Goal: Check status: Check status

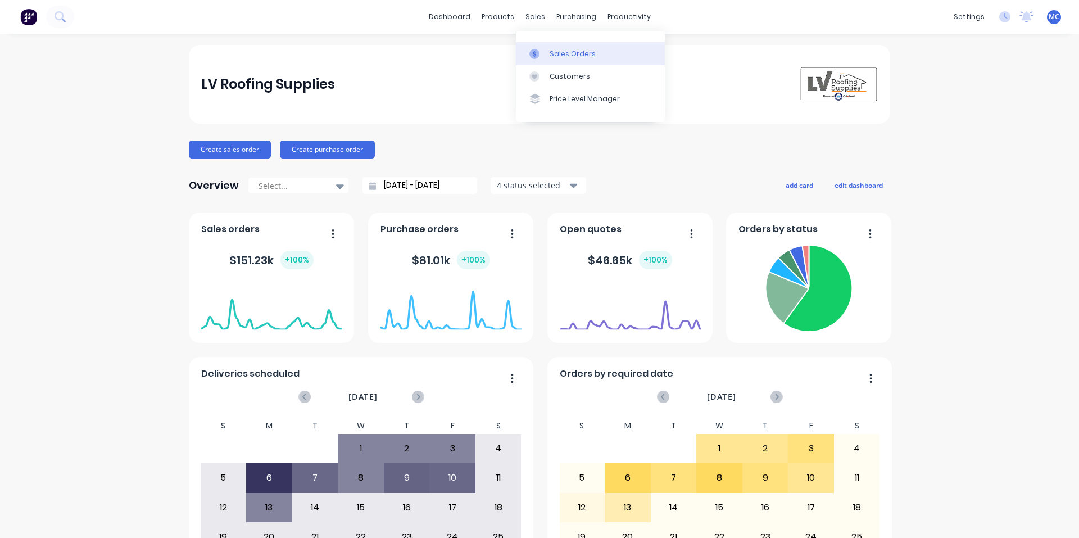
click at [547, 57] on link "Sales Orders" at bounding box center [590, 53] width 149 height 22
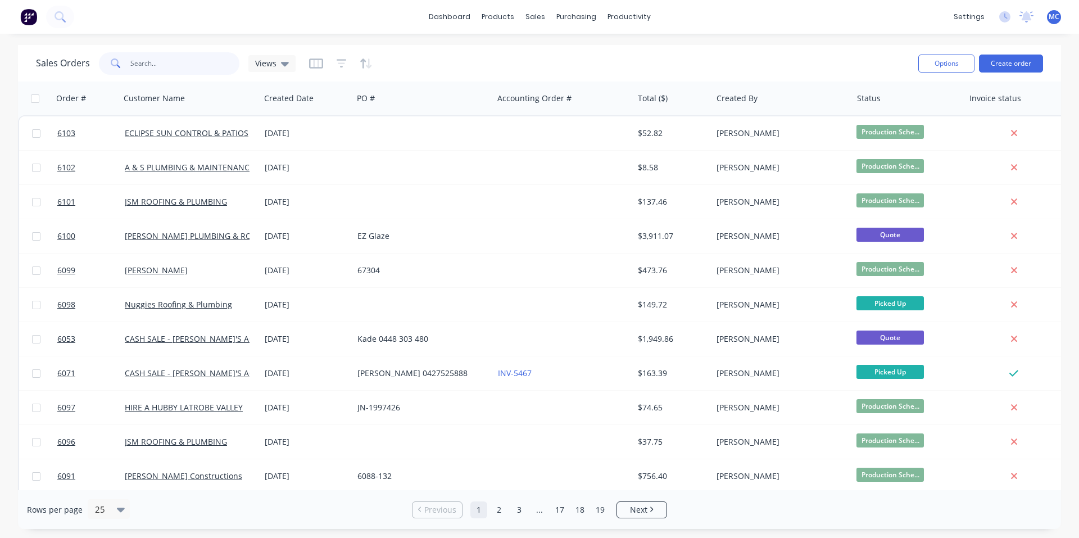
click at [181, 63] on input "text" at bounding box center [185, 63] width 110 height 22
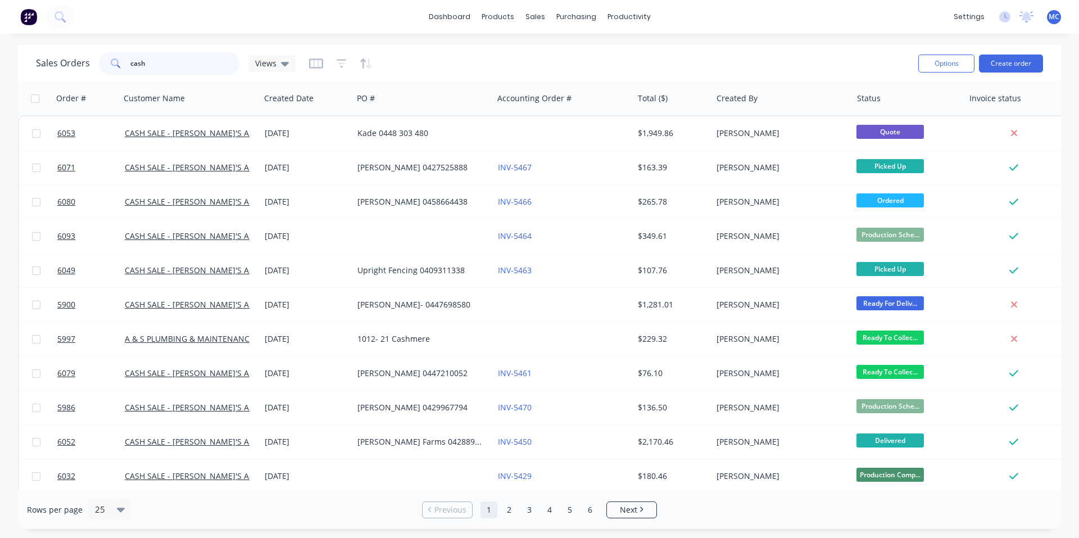
drag, startPoint x: 190, startPoint y: 70, endPoint x: 63, endPoint y: 68, distance: 127.0
click at [63, 68] on div "Sales Orders cash Views" at bounding box center [166, 63] width 260 height 22
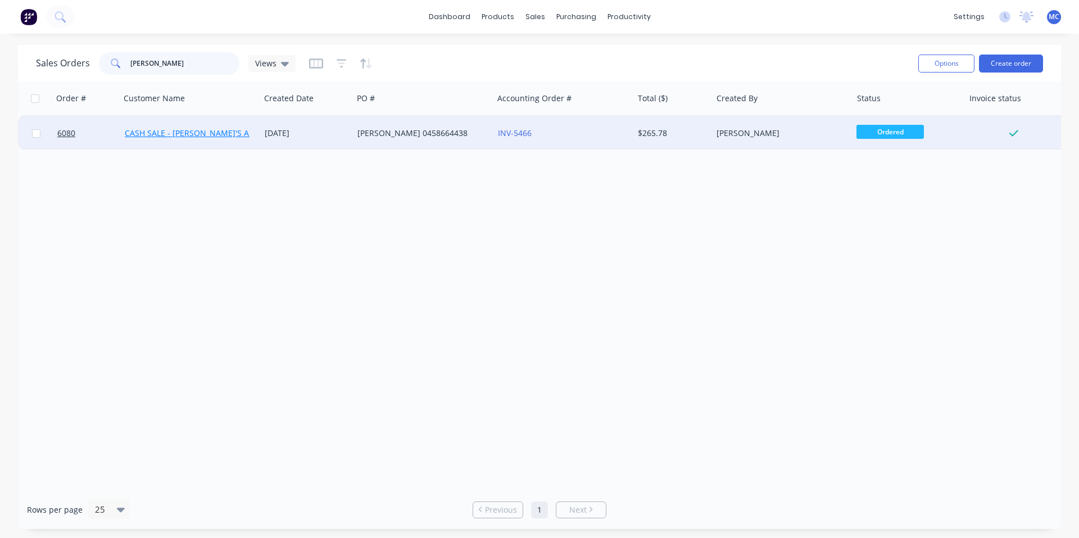
type input "[PERSON_NAME]"
click at [225, 130] on link "CASH SALE - [PERSON_NAME]'S ACCOUNT" at bounding box center [203, 133] width 157 height 11
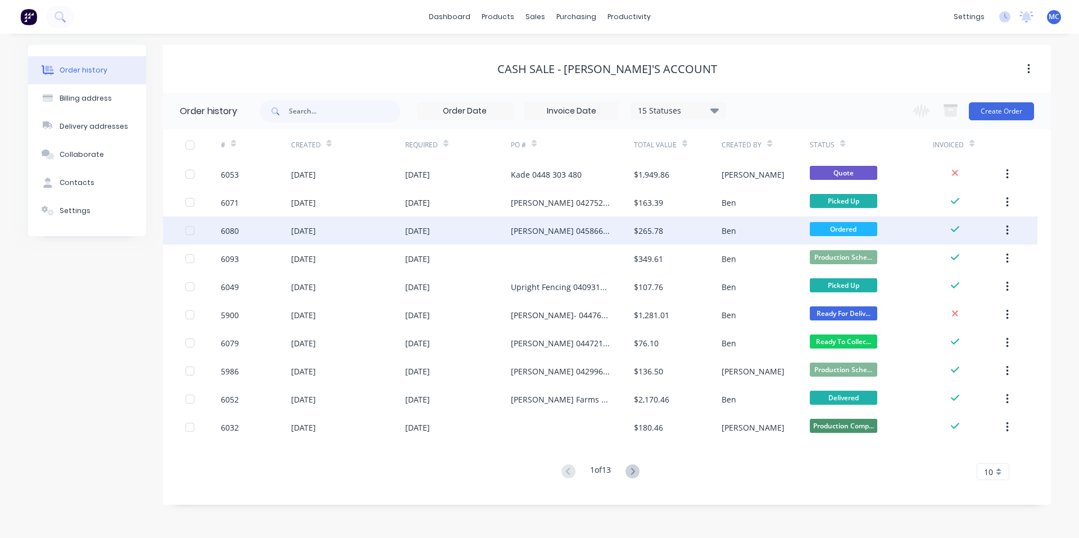
click at [430, 225] on div "[DATE]" at bounding box center [417, 231] width 25 height 12
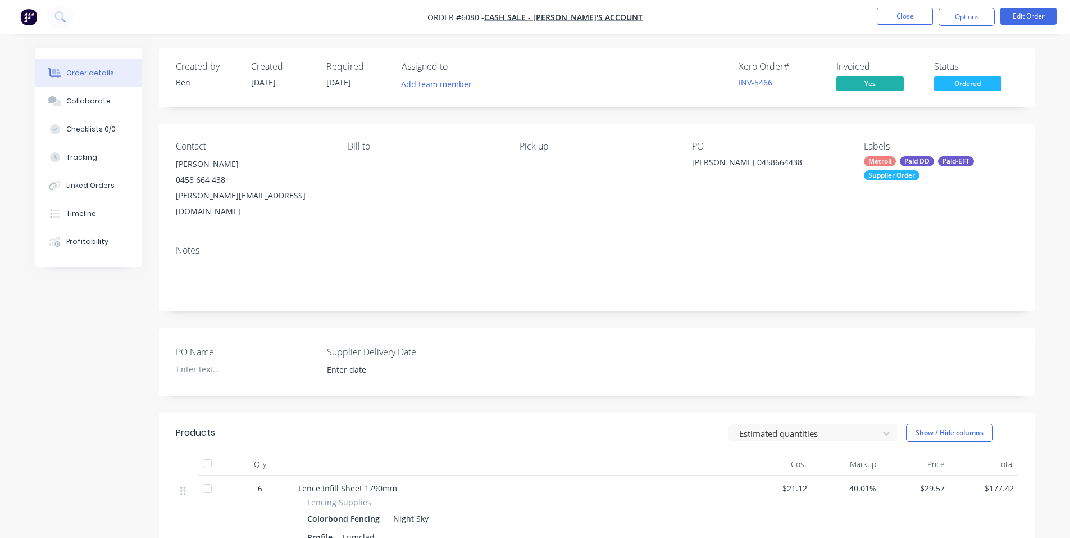
click at [648, 245] on div "Notes" at bounding box center [597, 250] width 843 height 11
click at [626, 245] on div "Notes" at bounding box center [597, 250] width 843 height 11
